Goal: Task Accomplishment & Management: Use online tool/utility

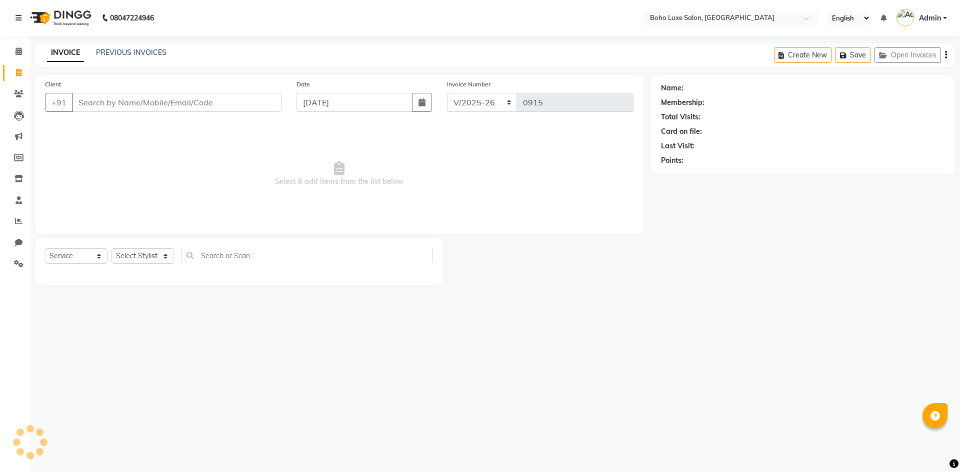
select select "7694"
select select "service"
click at [147, 54] on link "PREVIOUS INVOICES" at bounding box center [131, 52] width 70 height 9
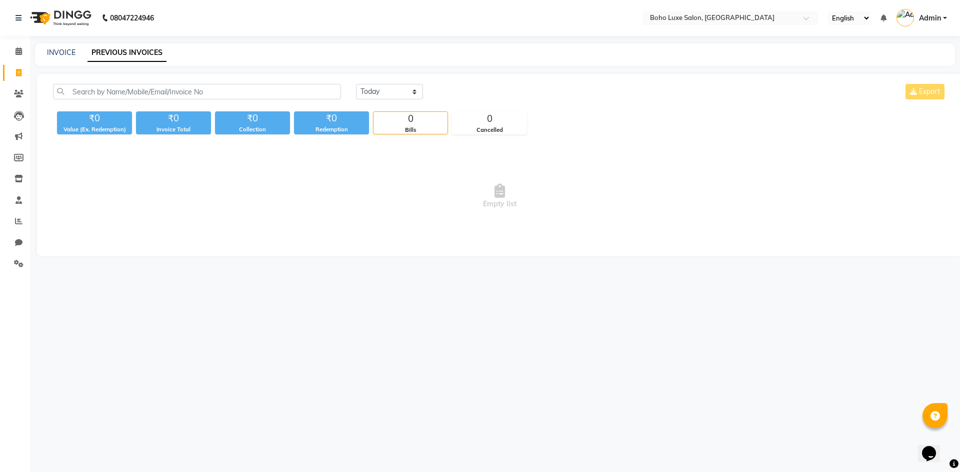
click at [692, 177] on span "Empty list" at bounding box center [499, 196] width 893 height 100
click at [18, 219] on icon at bounding box center [18, 220] width 7 height 7
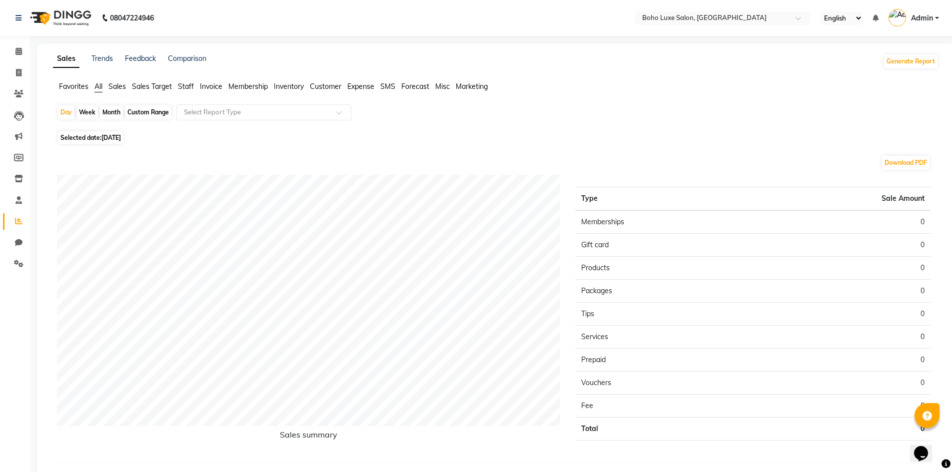
click at [154, 114] on div "Custom Range" at bounding box center [148, 112] width 46 height 14
select select "9"
select select "2025"
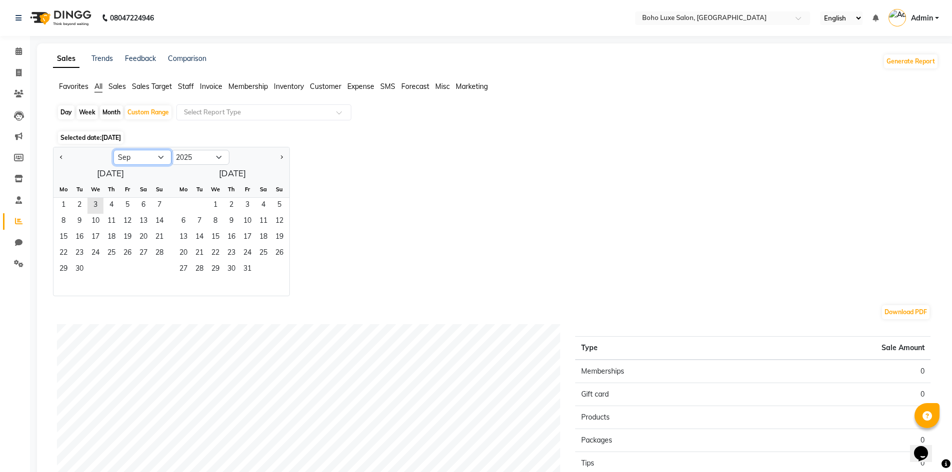
click at [157, 155] on select "Jan Feb Mar Apr May Jun [DATE] Aug Sep Oct Nov Dec" at bounding box center [142, 157] width 58 height 15
select select "8"
click at [113, 150] on select "Jan Feb Mar Apr May Jun [DATE] Aug Sep Oct Nov Dec" at bounding box center [142, 157] width 58 height 15
click at [113, 222] on span "7" at bounding box center [111, 222] width 16 height 16
click at [201, 205] on span "2" at bounding box center [199, 206] width 16 height 16
